Goal: Information Seeking & Learning: Compare options

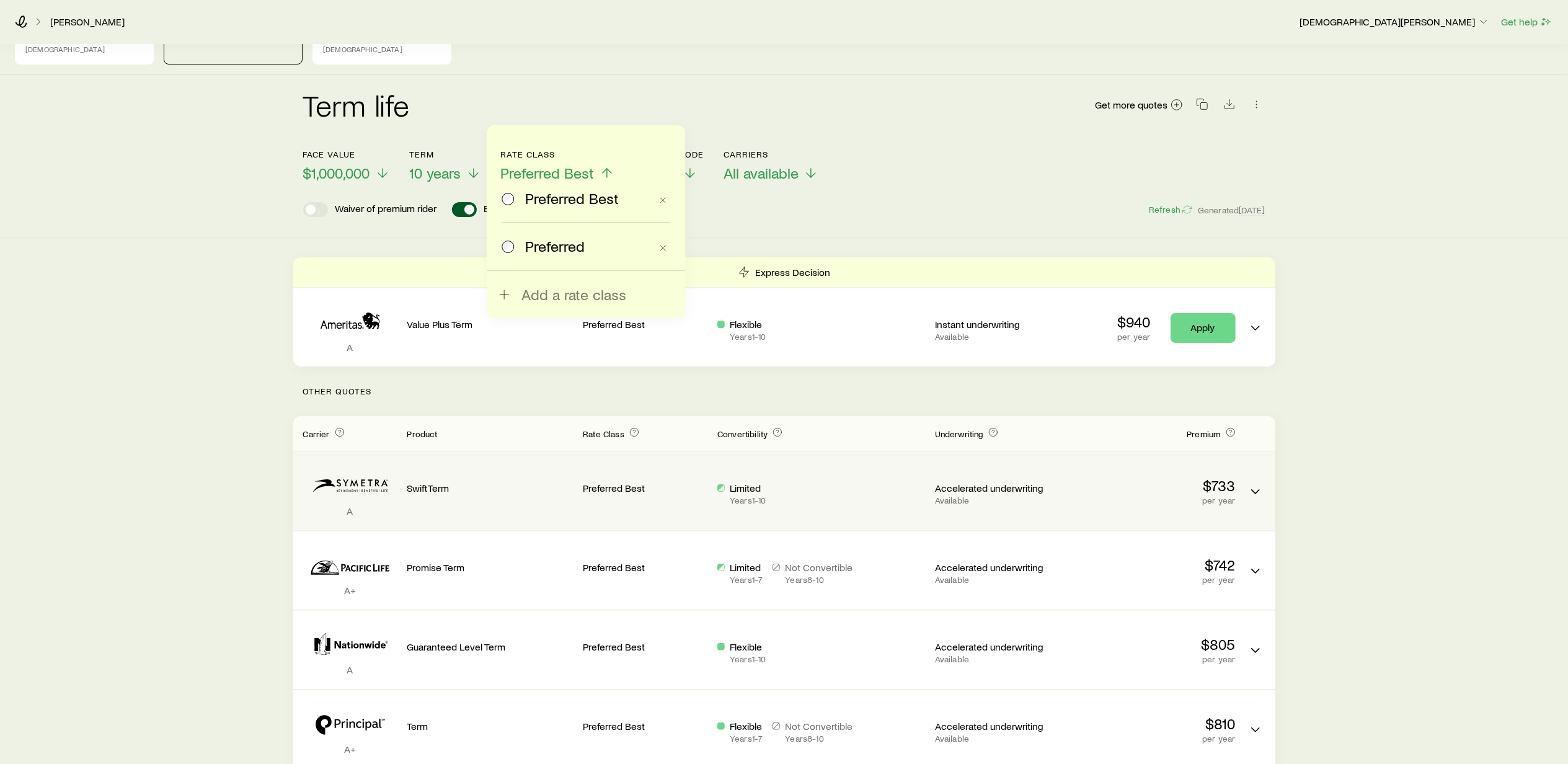
scroll to position [165, 0]
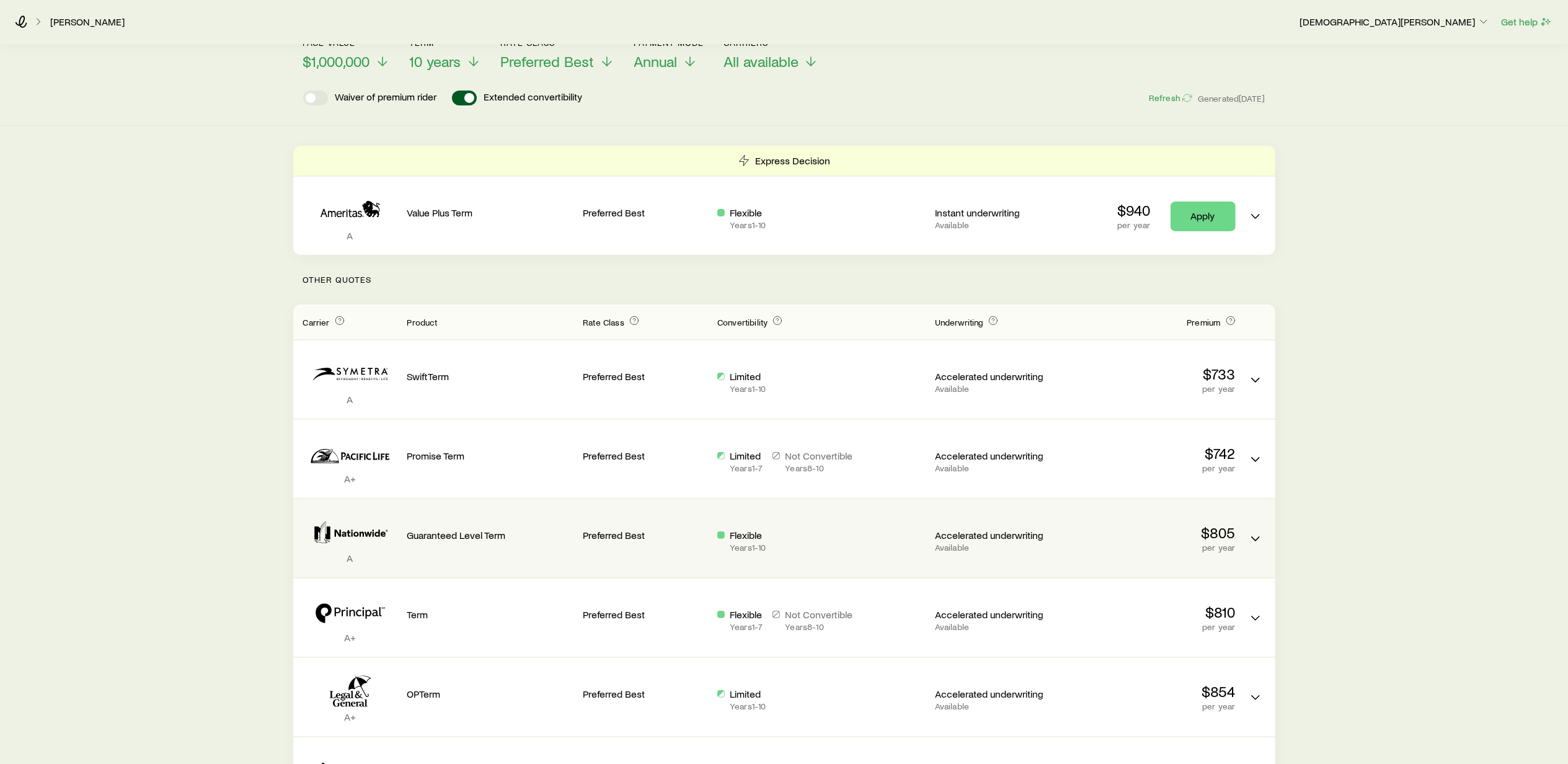
click at [431, 518] on div "Guaranteed Level Term" at bounding box center [490, 526] width 166 height 32
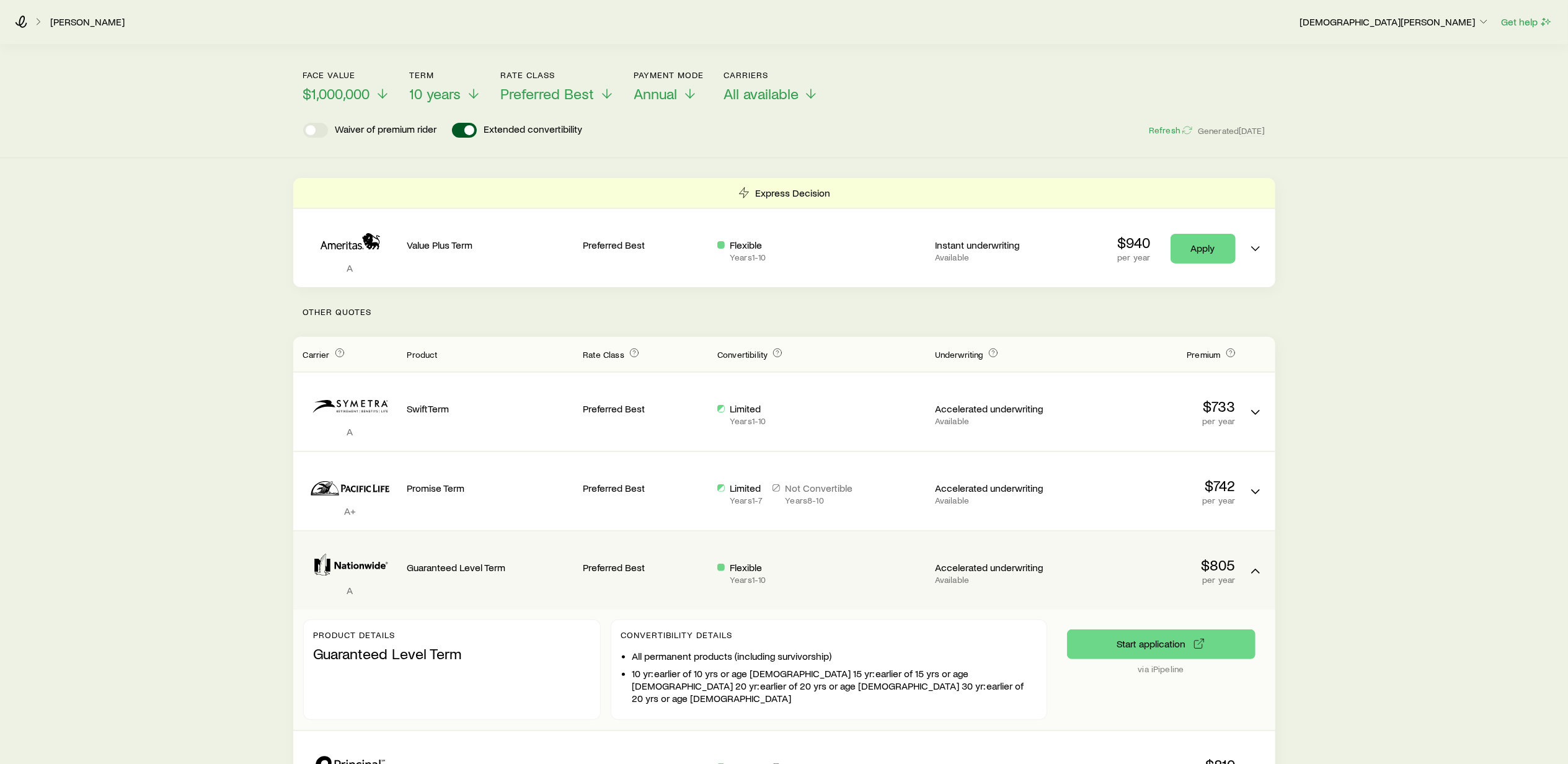
scroll to position [83, 0]
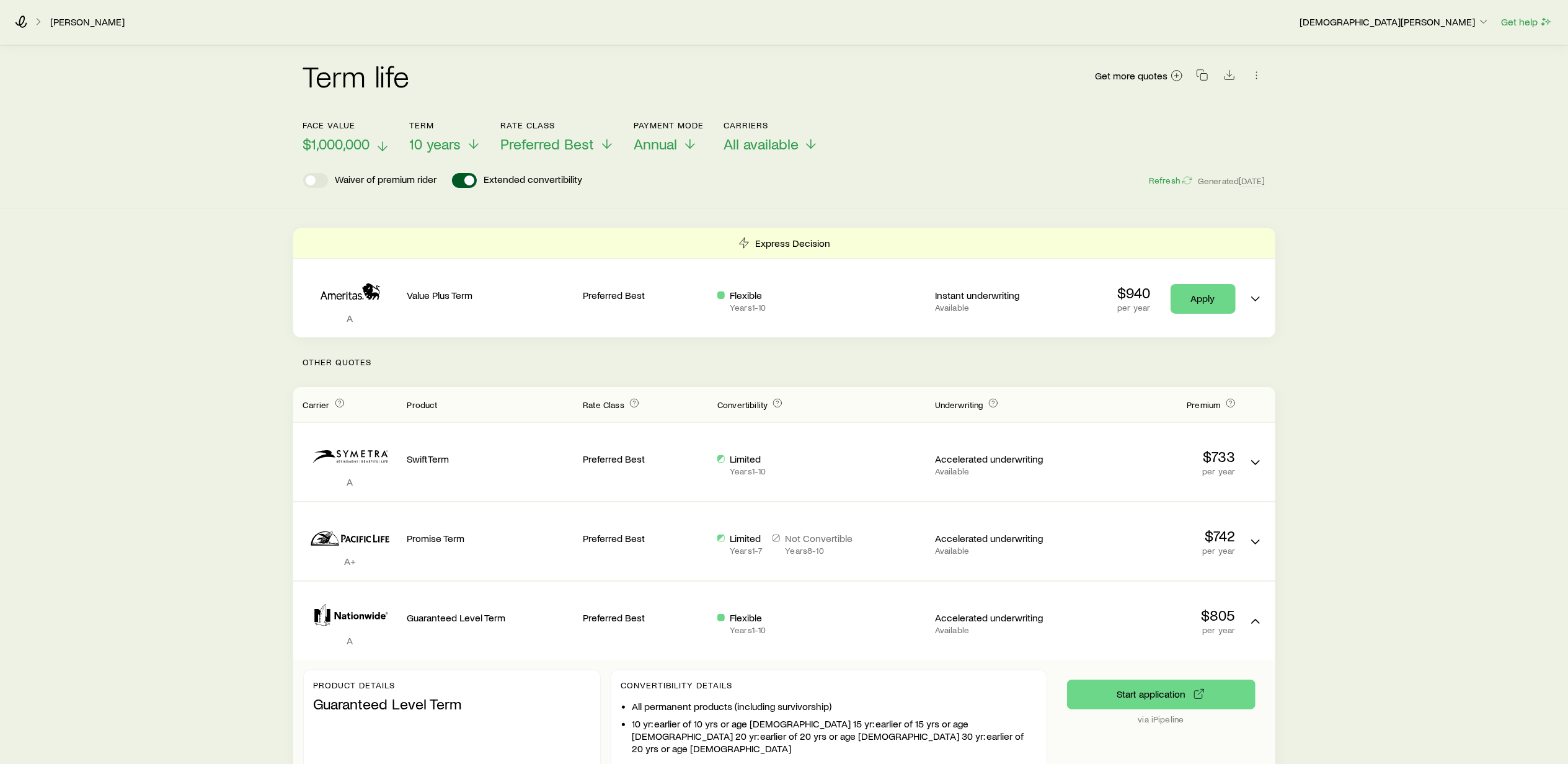
click at [382, 139] on icon at bounding box center [383, 146] width 15 height 15
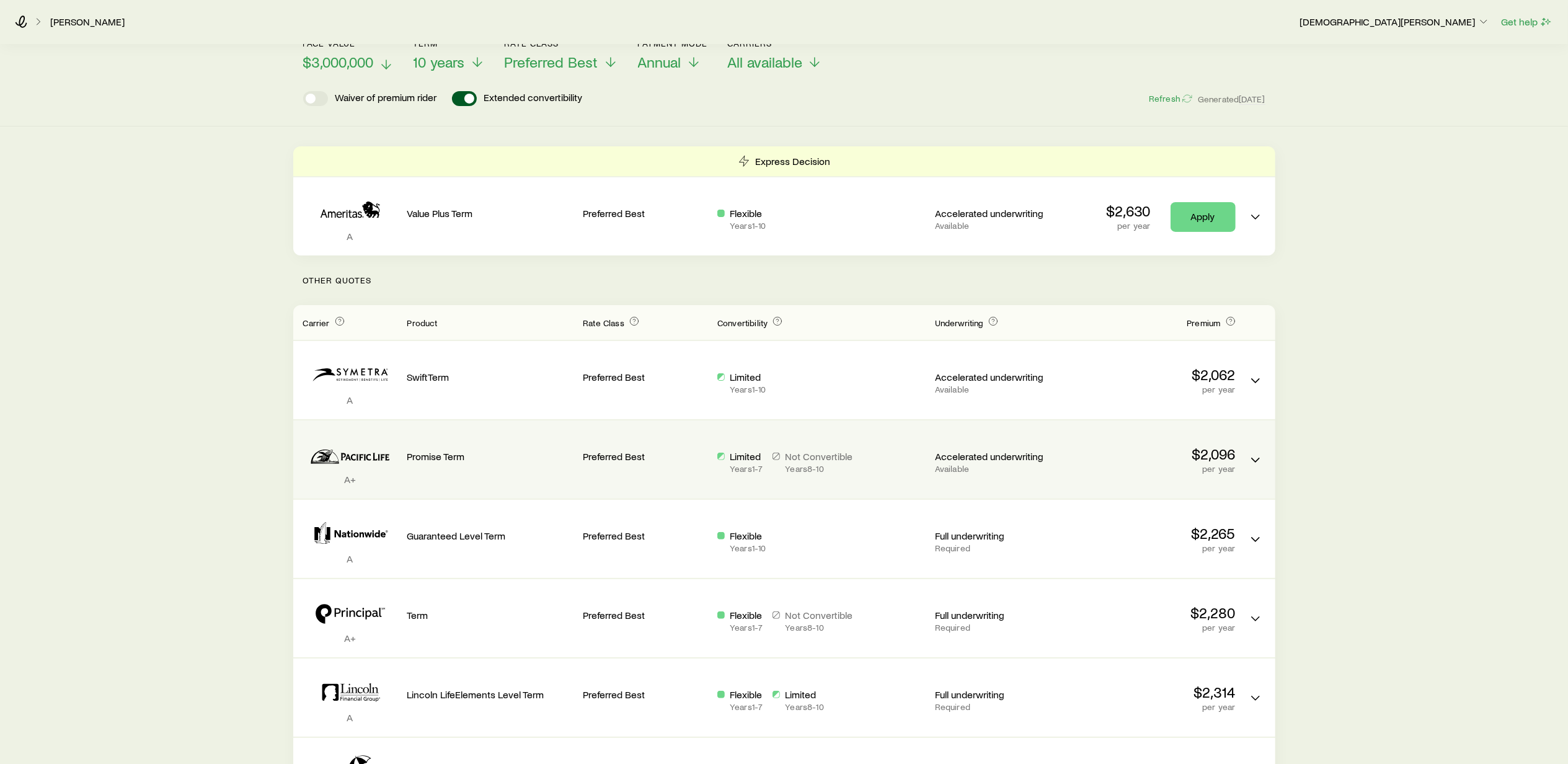
scroll to position [165, 0]
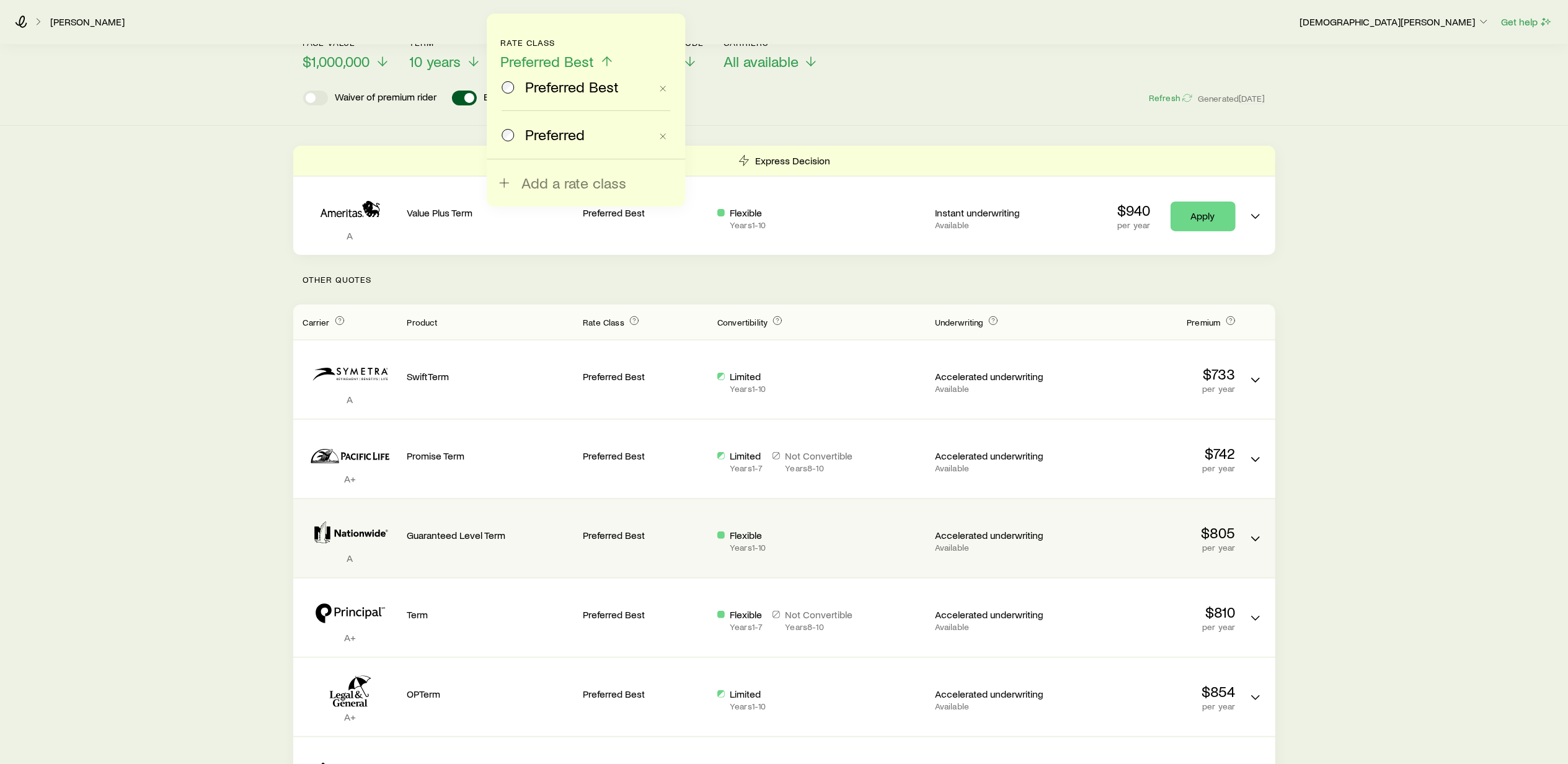
scroll to position [248, 0]
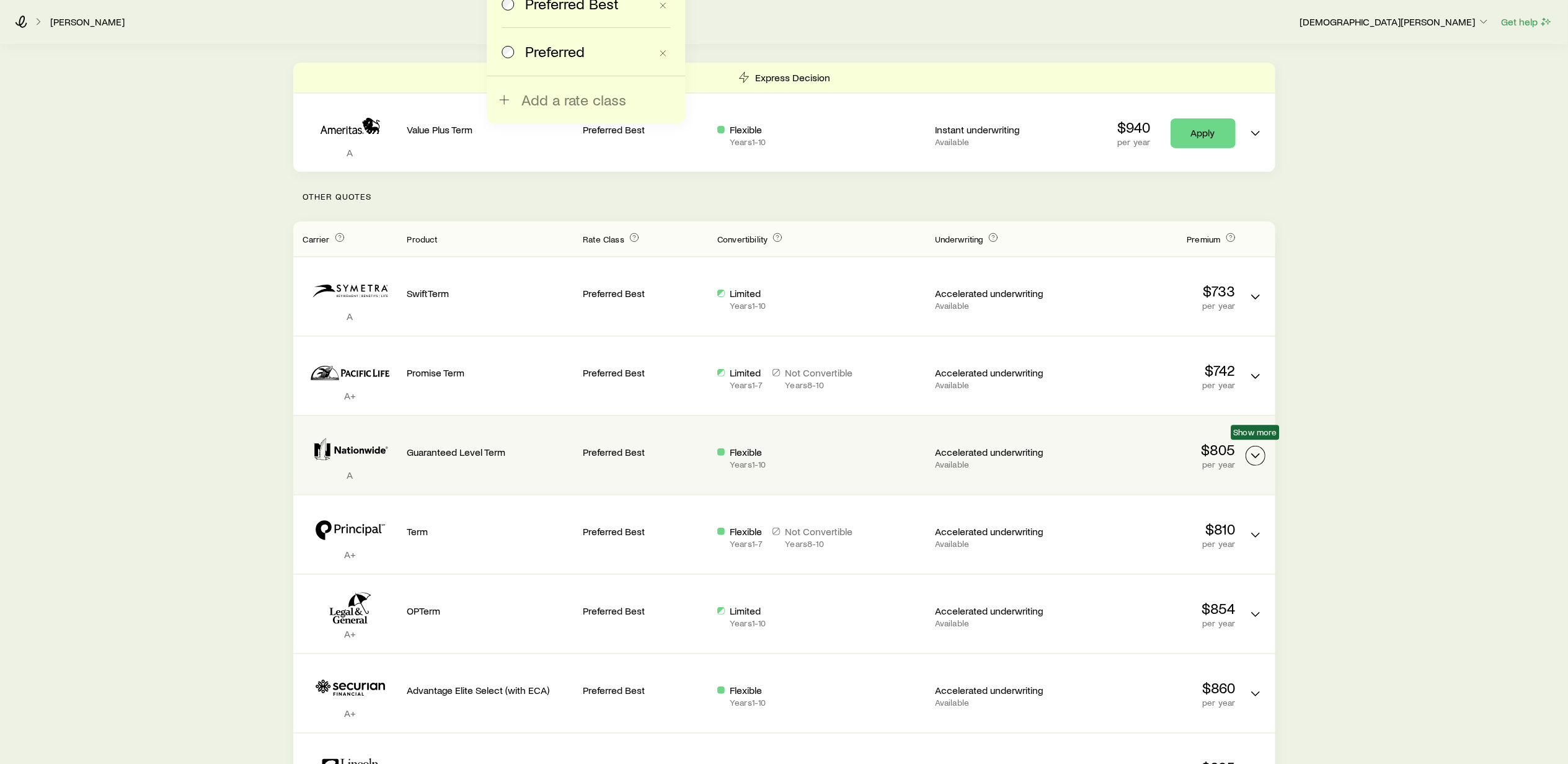
click at [1255, 457] on button "Term quotes" at bounding box center [1256, 455] width 20 height 20
